Goal: Task Accomplishment & Management: Manage account settings

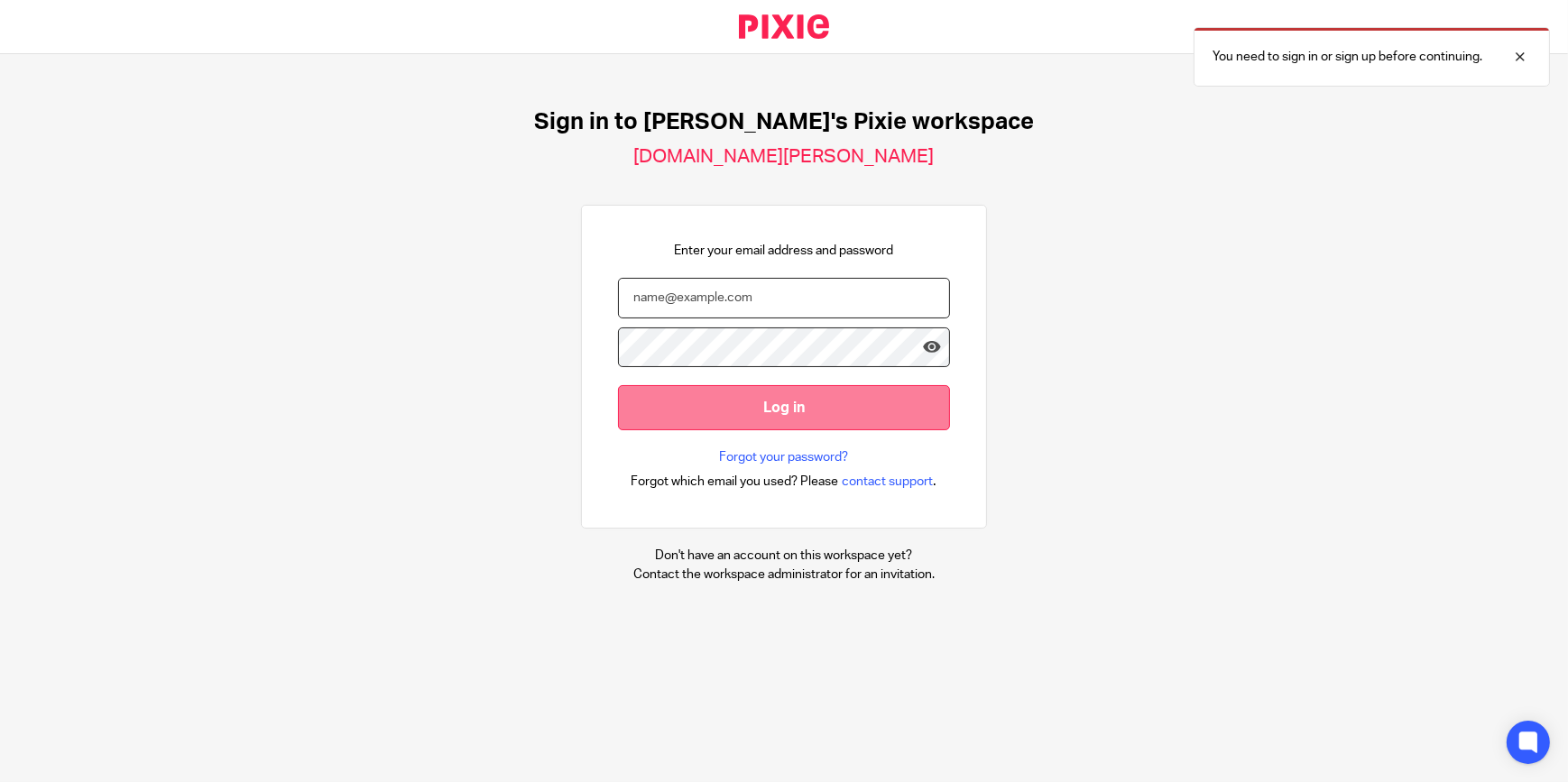
type input "vinit@brindleys.co.uk"
click at [733, 411] on input "Log in" at bounding box center [783, 407] width 332 height 44
type input "[PERSON_NAME][EMAIL_ADDRESS][DOMAIN_NAME]"
click at [716, 409] on input "Log in" at bounding box center [783, 407] width 332 height 44
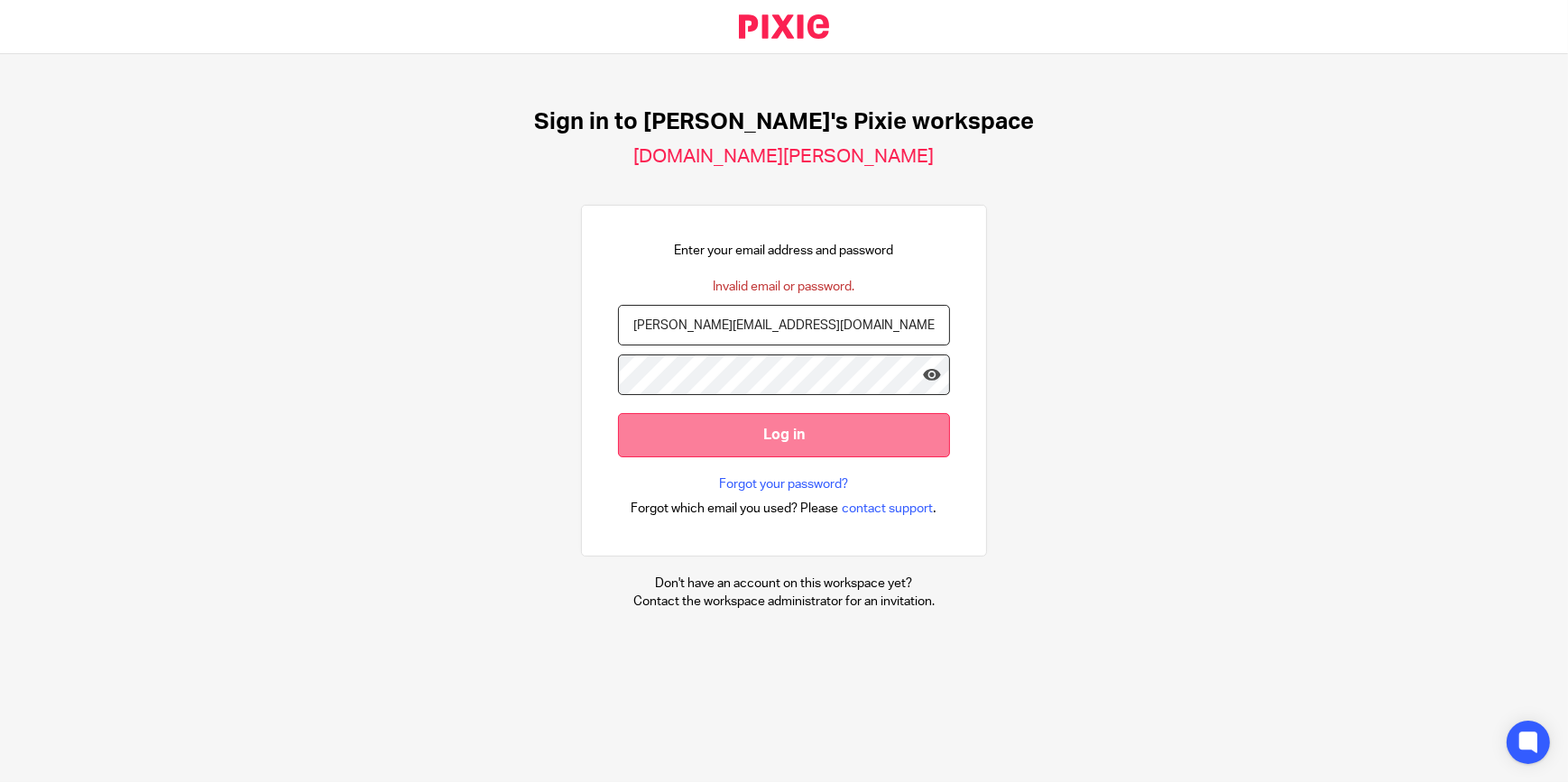
click at [773, 437] on input "Log in" at bounding box center [783, 435] width 332 height 44
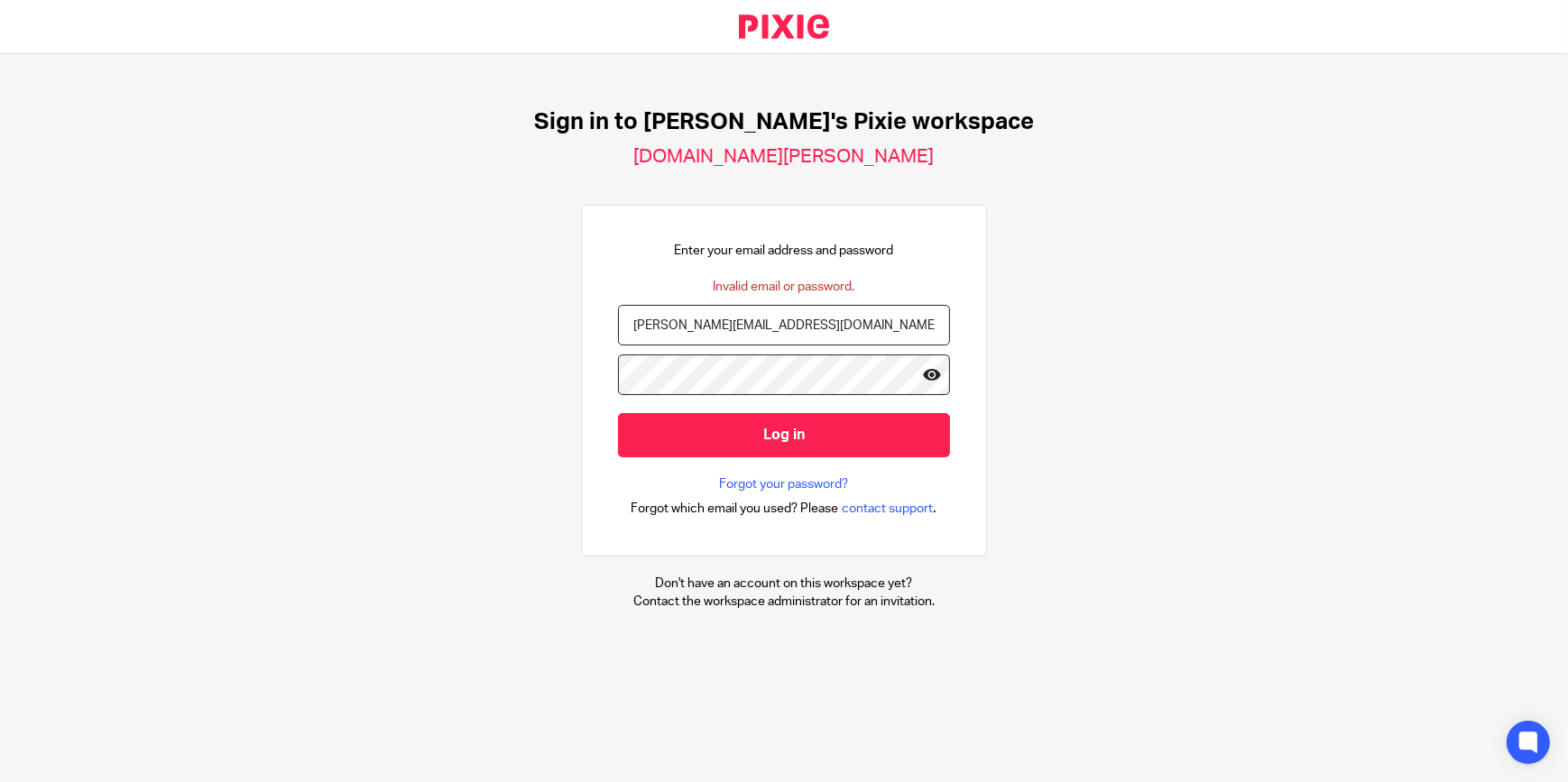
click at [923, 369] on icon at bounding box center [932, 374] width 18 height 18
click at [790, 484] on link "Forgot your password?" at bounding box center [784, 484] width 129 height 18
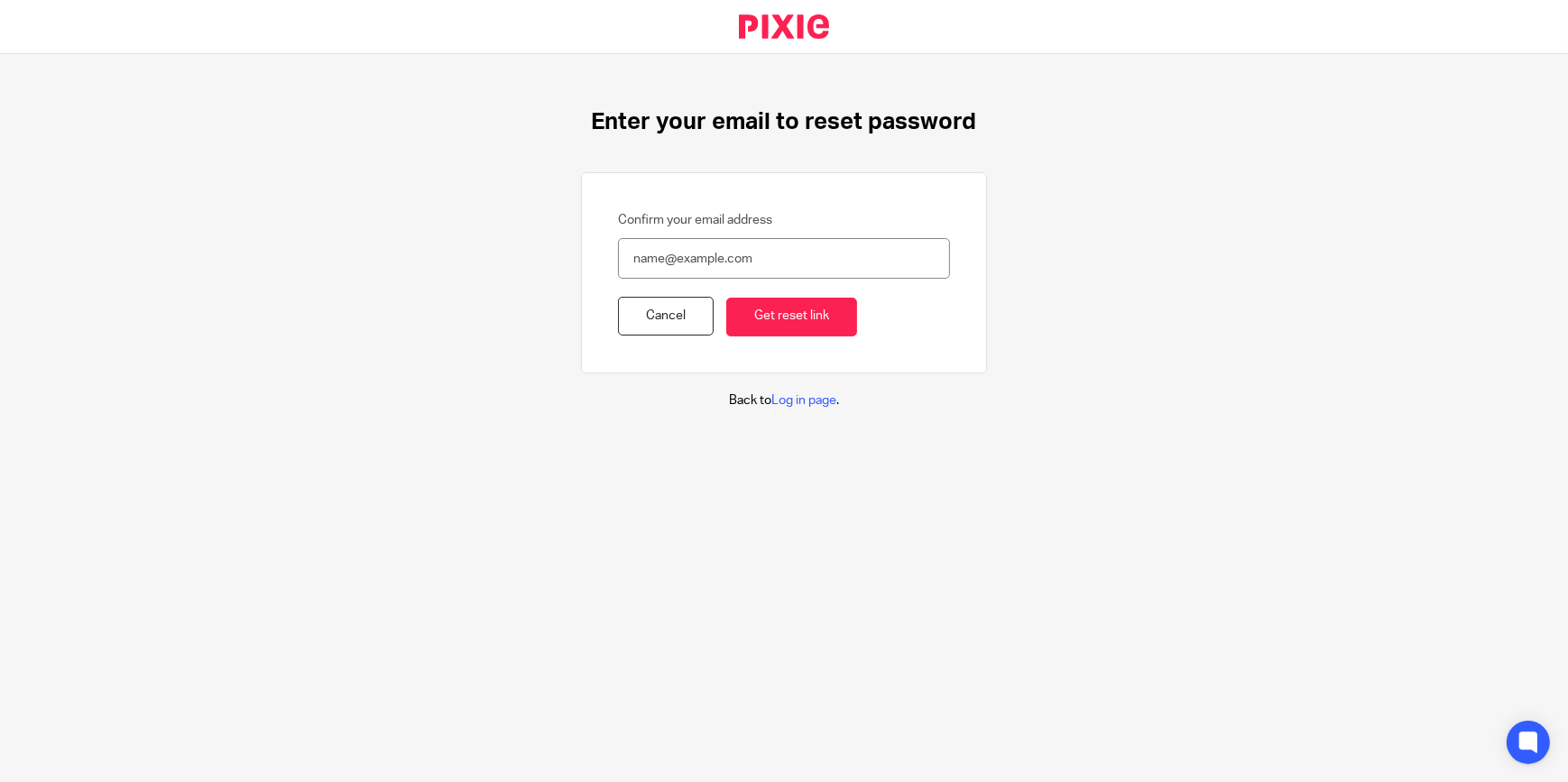
click at [690, 256] on input "Confirm your email address" at bounding box center [783, 259] width 332 height 41
type input "[PERSON_NAME][EMAIL_ADDRESS][DOMAIN_NAME]"
drag, startPoint x: 764, startPoint y: 324, endPoint x: 807, endPoint y: 450, distance: 133.1
click at [764, 323] on input "Get reset link" at bounding box center [792, 317] width 130 height 39
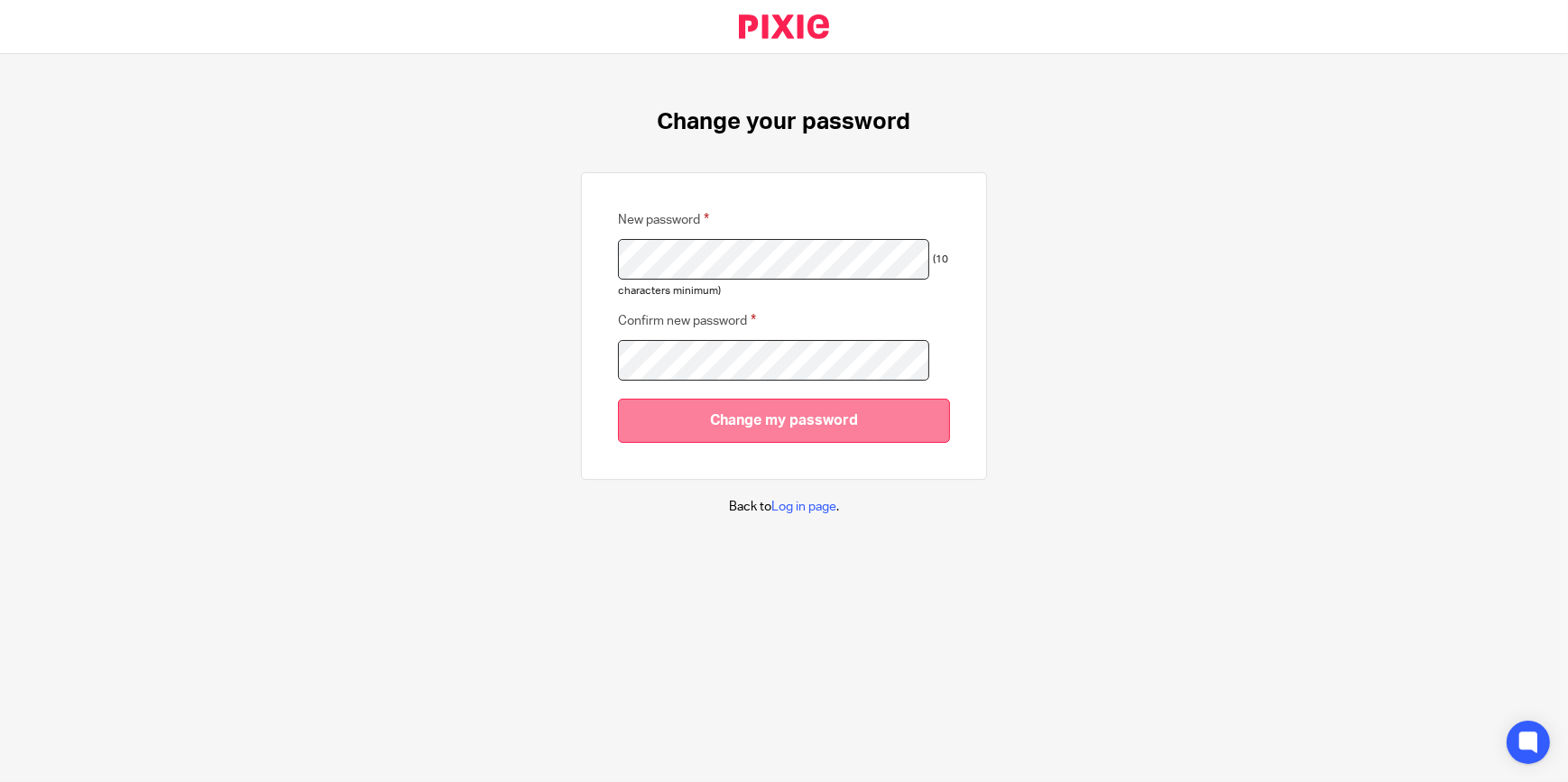
click at [790, 414] on input "Change my password" at bounding box center [783, 420] width 332 height 44
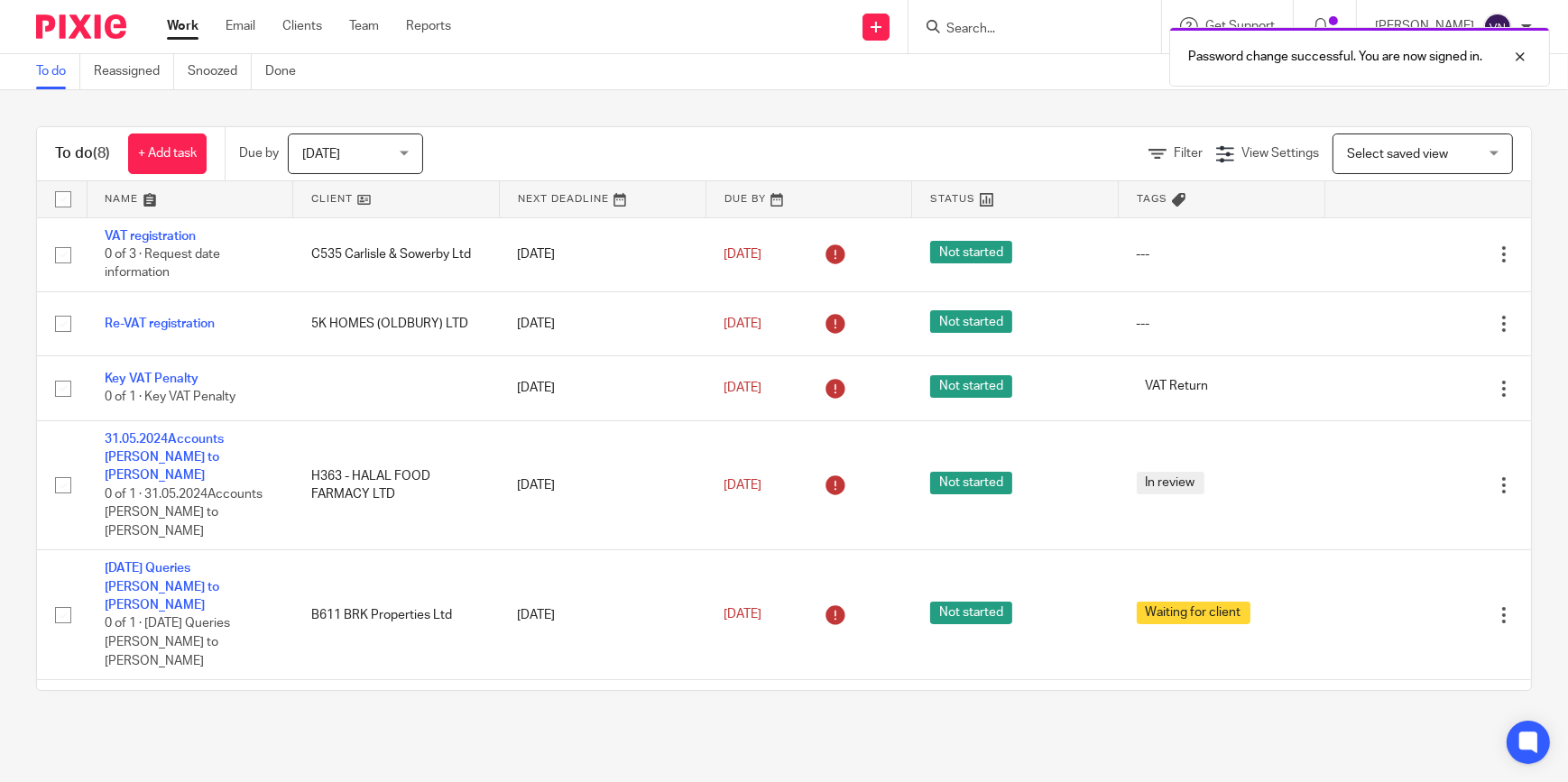
click at [1016, 33] on div "Password change successful. You are now signed in." at bounding box center [1167, 53] width 766 height 68
click at [1016, 26] on div "Password change successful. You are now signed in." at bounding box center [1167, 53] width 766 height 68
click at [1001, 14] on div at bounding box center [1035, 26] width 253 height 53
click at [1010, 24] on input "Search" at bounding box center [1025, 29] width 162 height 17
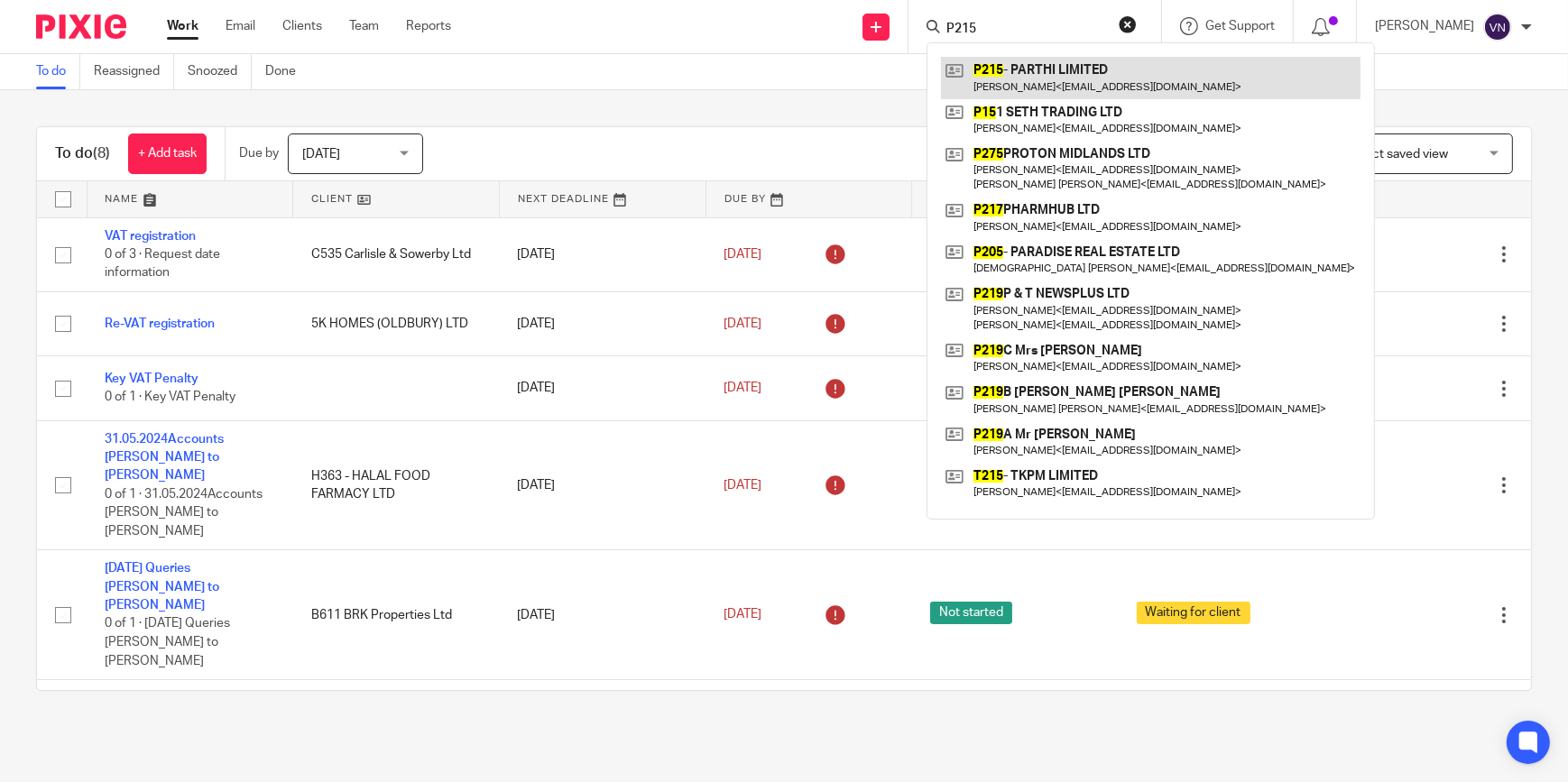
type input "P215"
click at [1083, 75] on link at bounding box center [1150, 77] width 419 height 42
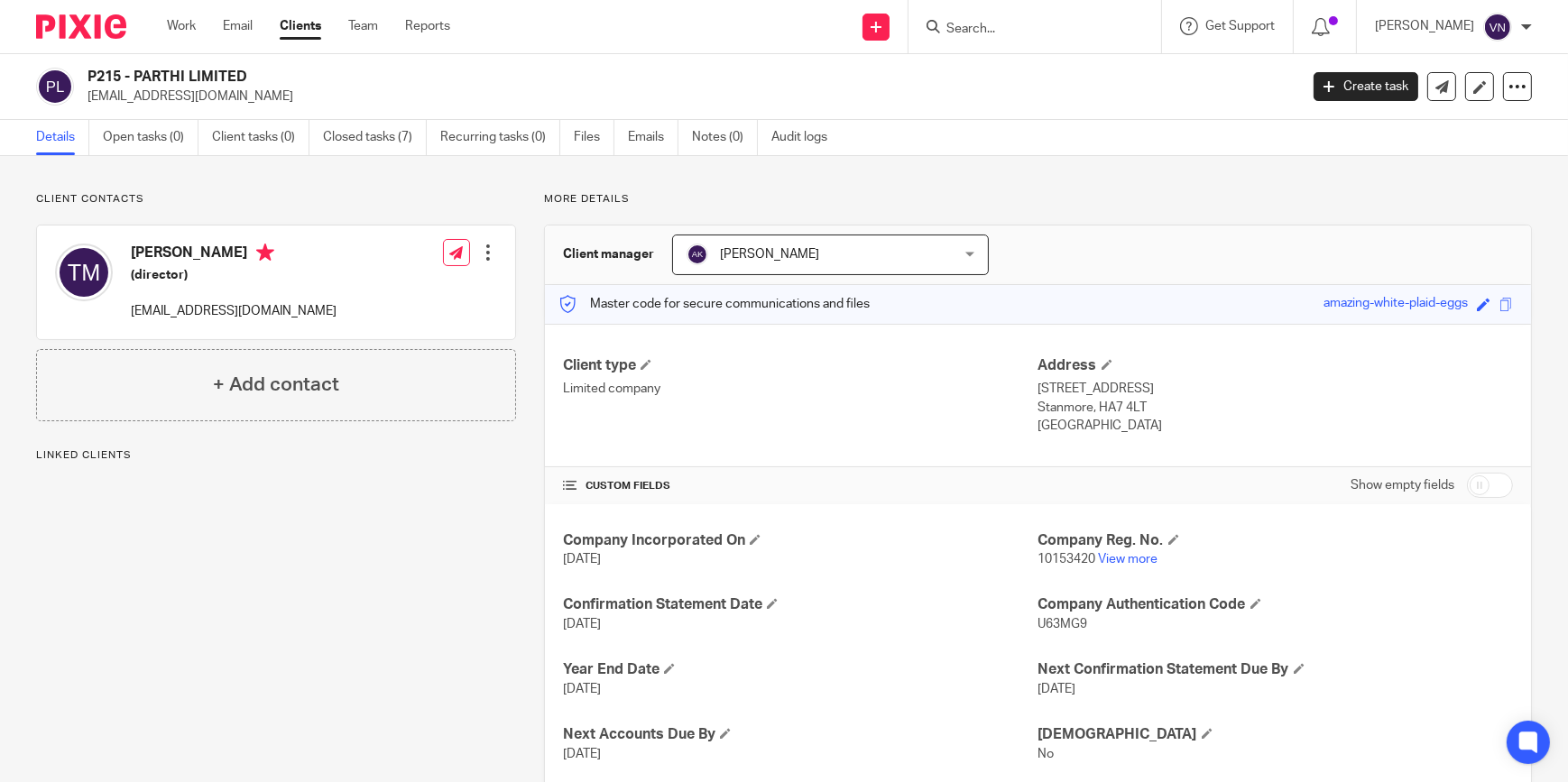
drag, startPoint x: 222, startPoint y: 95, endPoint x: 84, endPoint y: 91, distance: 138.1
click at [84, 91] on div "P215 - PARTHI LIMITED [EMAIL_ADDRESS][DOMAIN_NAME]" at bounding box center [661, 87] width 1251 height 38
copy p "[EMAIL_ADDRESS][DOMAIN_NAME]"
